Goal: Navigation & Orientation: Find specific page/section

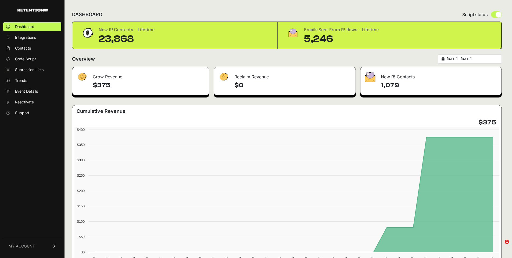
click at [146, 61] on div "Overview [DATE] - [DATE]" at bounding box center [287, 58] width 430 height 9
click at [30, 36] on span "Integrations" at bounding box center [25, 37] width 21 height 5
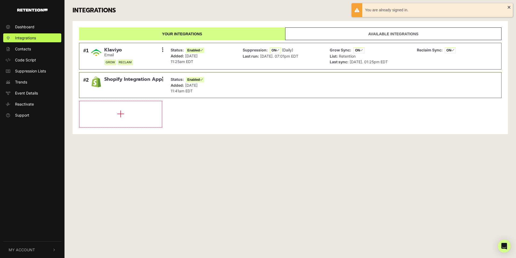
click at [31, 21] on div "Dashboard Integrations Contacts Code Script Suppression Lists Trends Event Deta…" at bounding box center [32, 129] width 65 height 224
click at [27, 26] on span "Dashboard" at bounding box center [24, 27] width 19 height 6
